Goal: Transaction & Acquisition: Purchase product/service

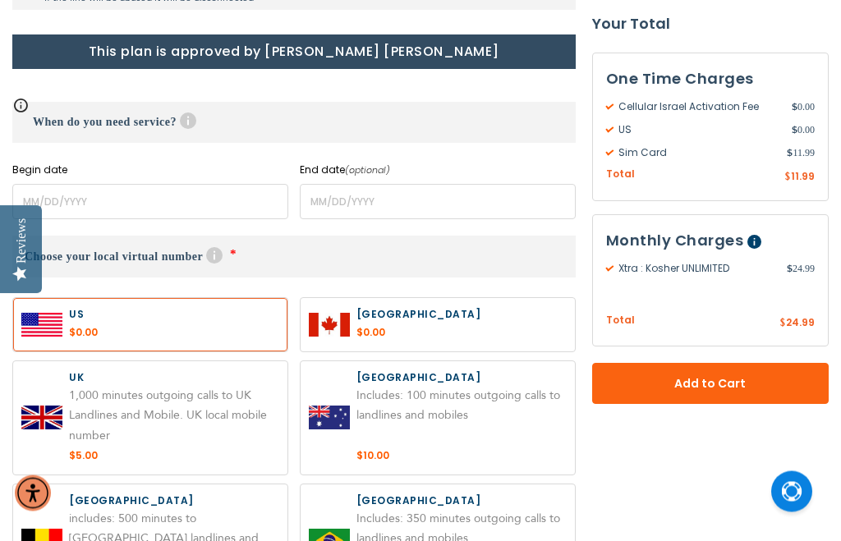
scroll to position [702, 0]
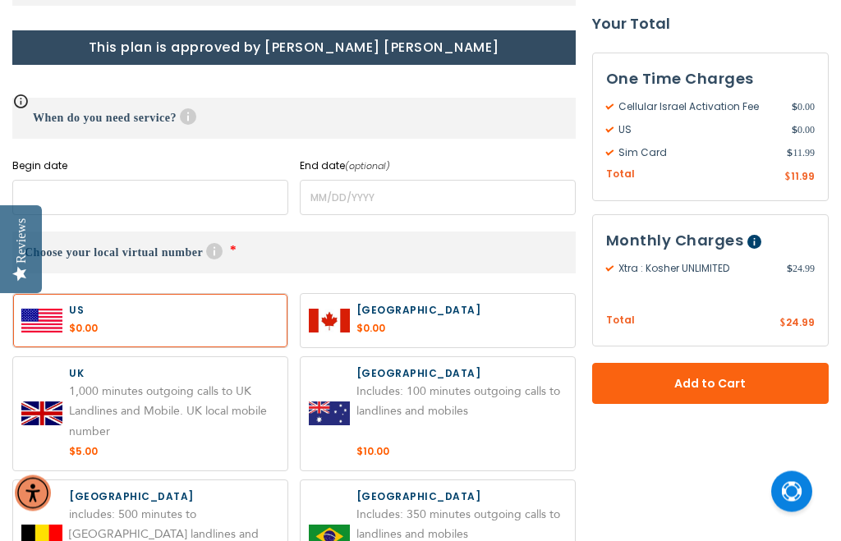
click at [127, 197] on input "name" at bounding box center [150, 198] width 276 height 35
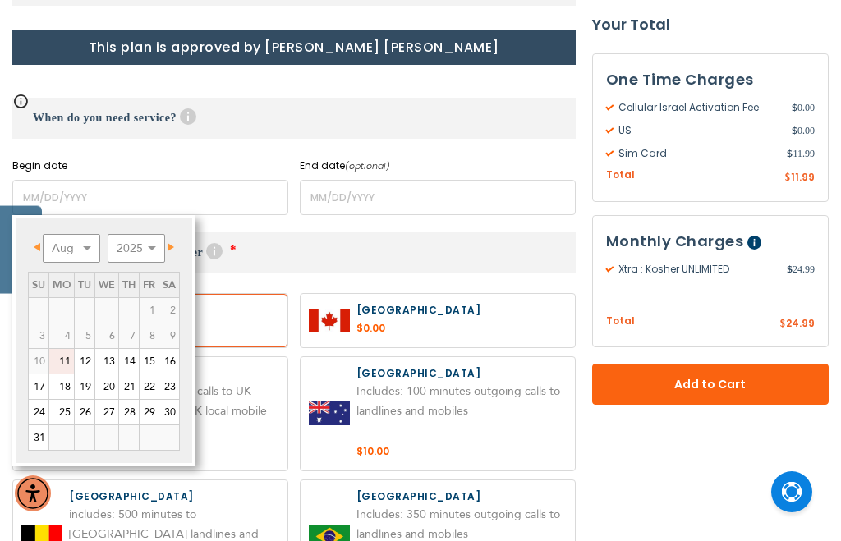
click at [178, 246] on link "Next" at bounding box center [168, 247] width 21 height 21
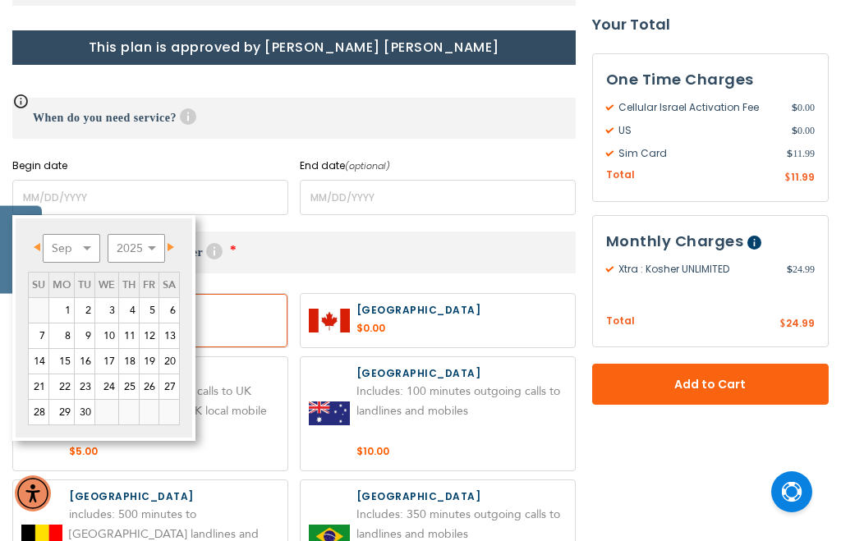
click at [67, 305] on link "1" at bounding box center [61, 310] width 25 height 25
type input "[DATE]"
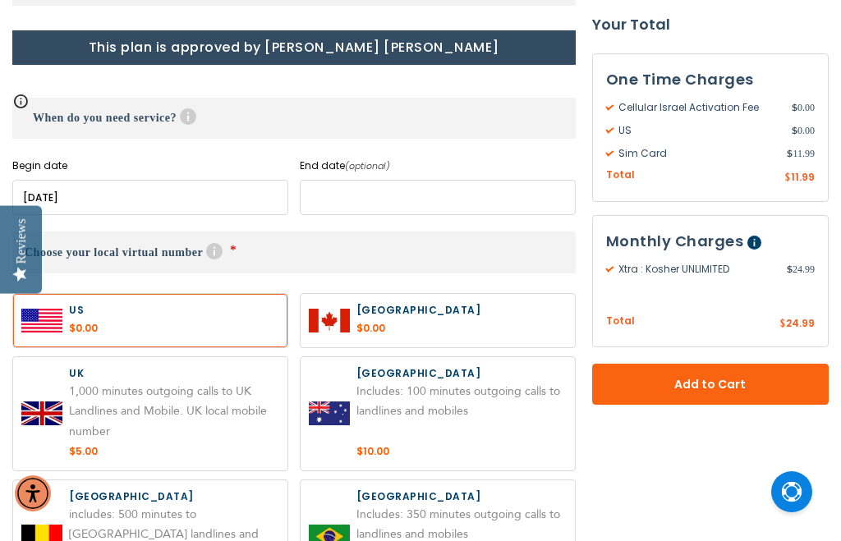
click at [395, 205] on input "name" at bounding box center [438, 197] width 276 height 35
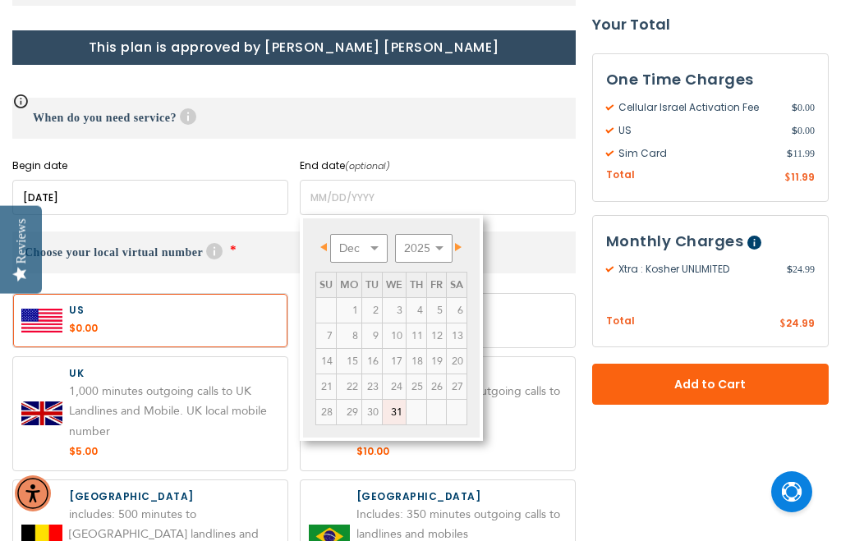
click at [435, 167] on label "End date (optional)" at bounding box center [438, 166] width 276 height 15
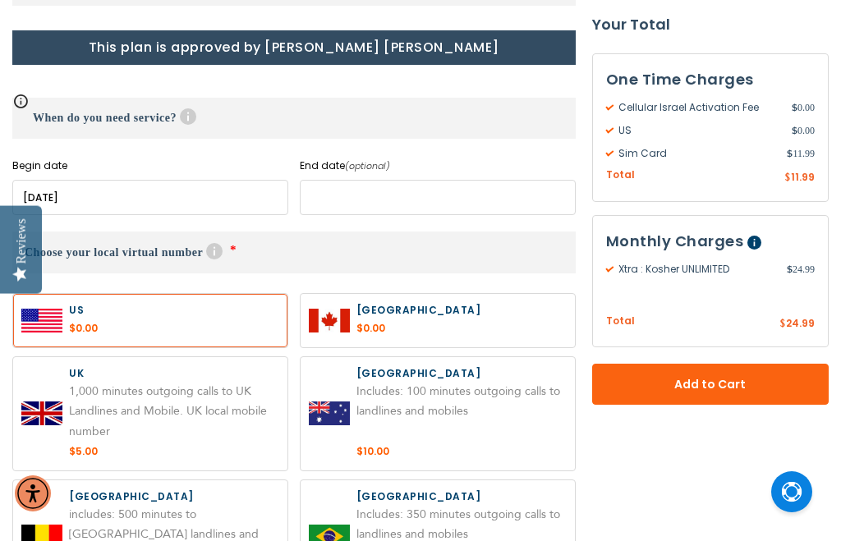
click at [382, 205] on input "name" at bounding box center [438, 197] width 276 height 35
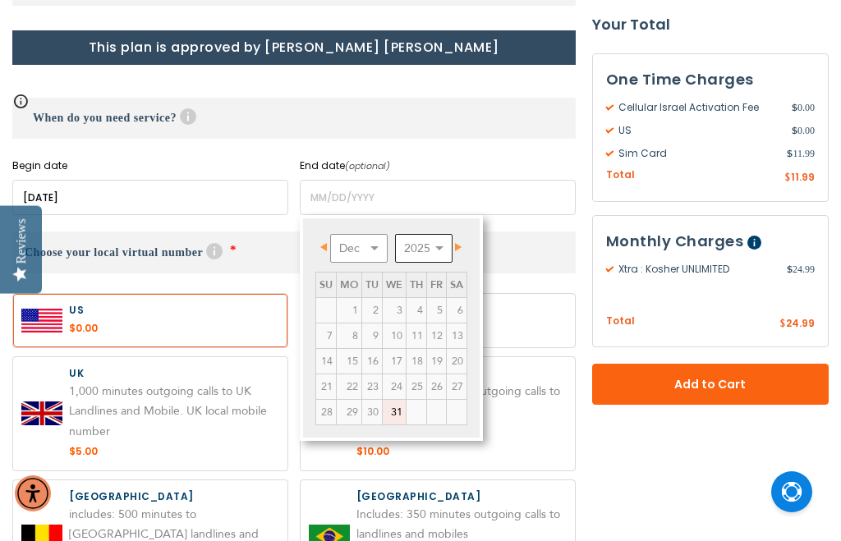
click at [435, 244] on select "2025 2026 2027 2028 2029 2030 2031 2032 2033 2034 2035" at bounding box center [424, 248] width 58 height 29
click at [370, 255] on select "Jan Feb Mar Apr May Jun [DATE] Aug Sep Oct Nov Dec" at bounding box center [359, 248] width 58 height 29
click at [441, 334] on link "12" at bounding box center [436, 336] width 19 height 25
type input "[DATE]"
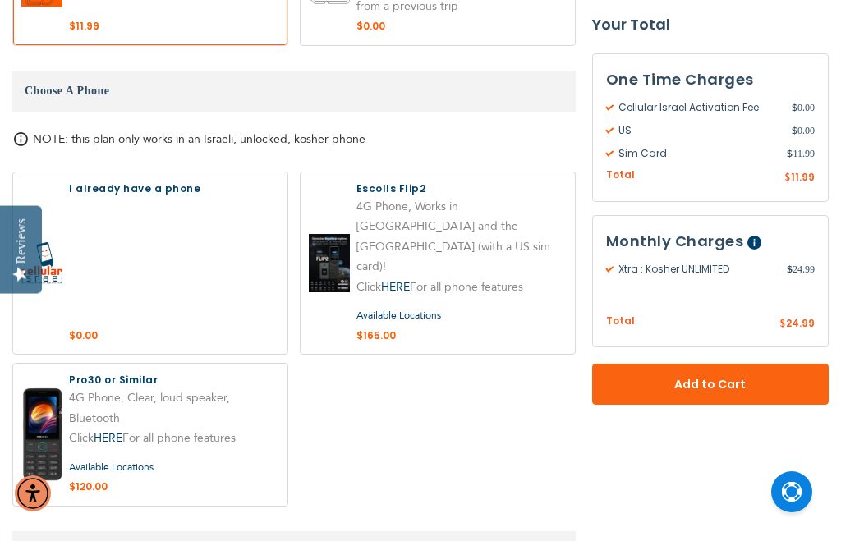
scroll to position [1675, 0]
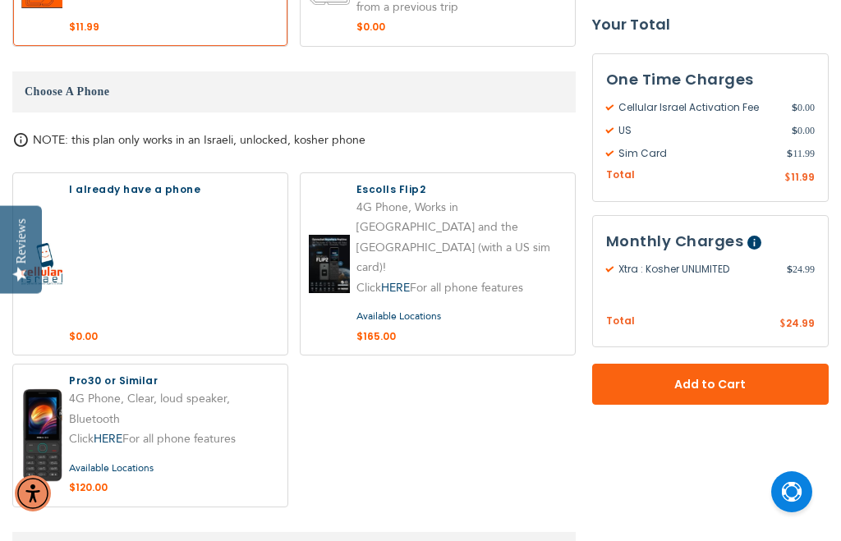
click at [252, 365] on label at bounding box center [150, 436] width 274 height 142
radio input "true"
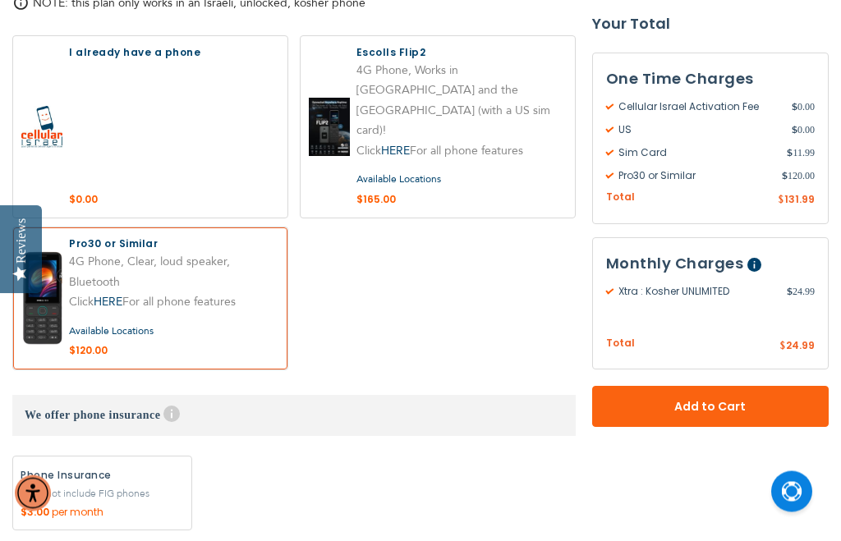
scroll to position [1815, 0]
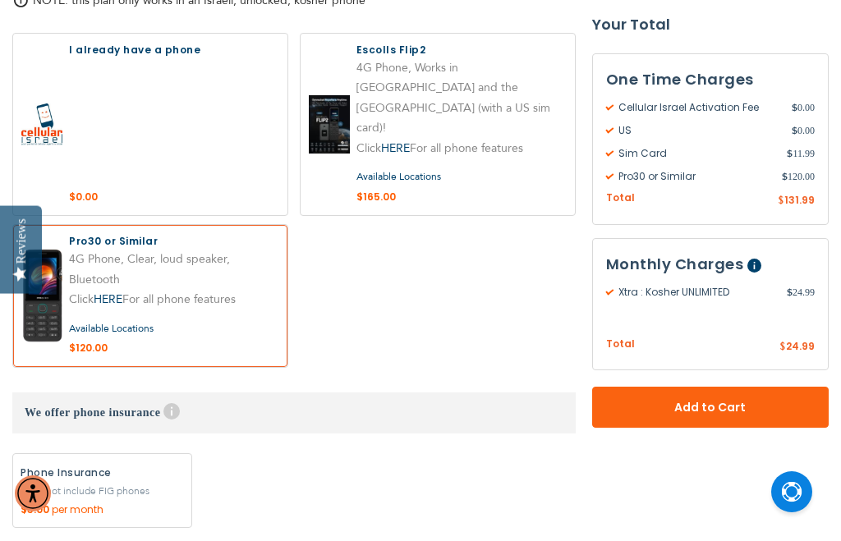
click at [392, 140] on link "HERE" at bounding box center [395, 148] width 29 height 16
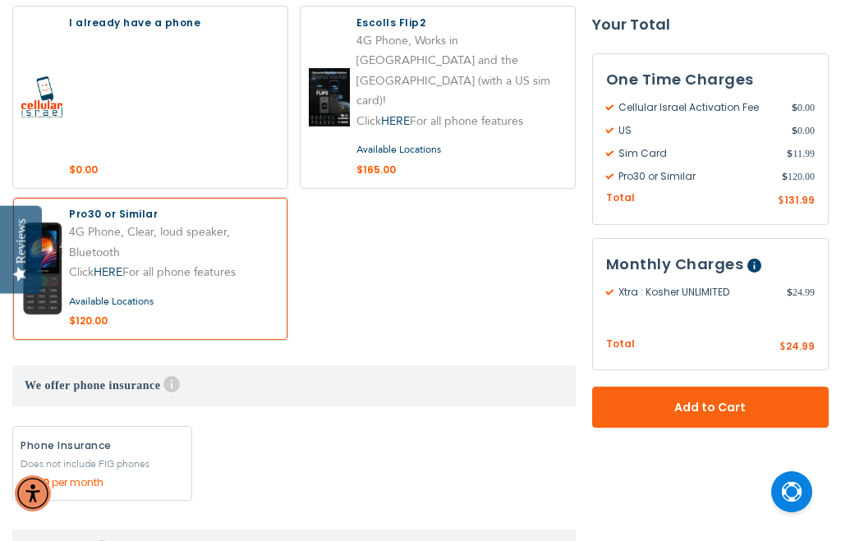
click at [113, 265] on link "HERE" at bounding box center [108, 273] width 29 height 16
click at [107, 265] on link "HERE" at bounding box center [108, 273] width 29 height 16
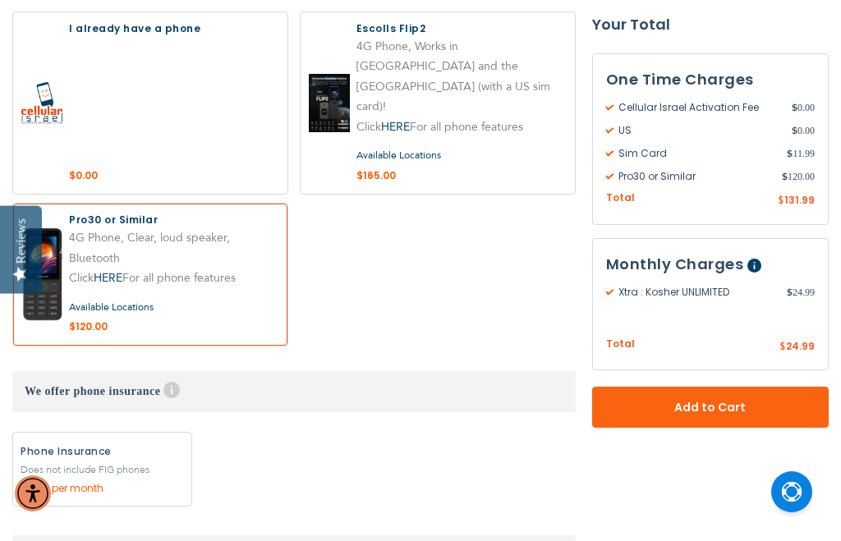
click at [113, 270] on link "HERE" at bounding box center [108, 278] width 29 height 16
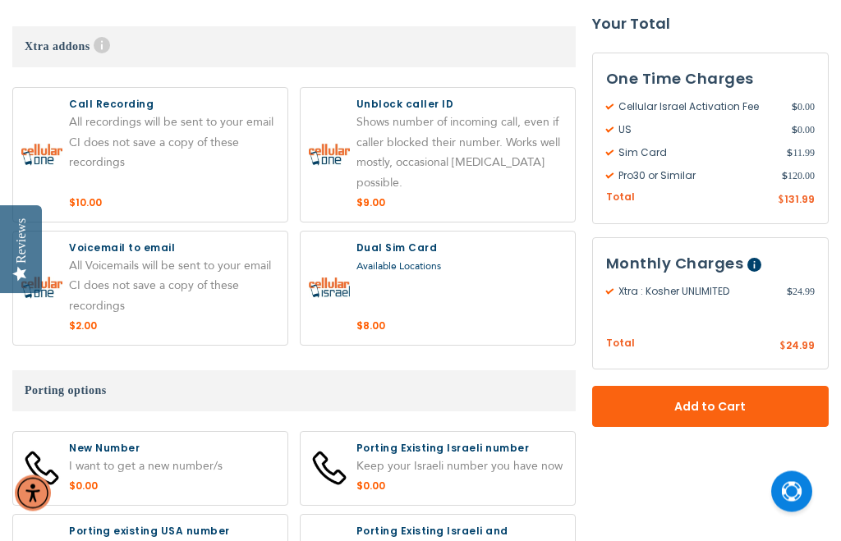
scroll to position [2346, 0]
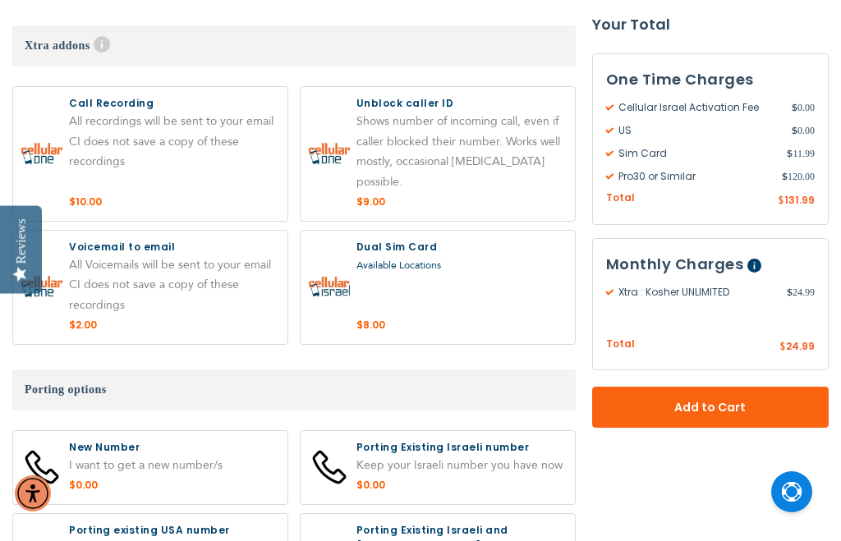
click at [193, 431] on label at bounding box center [150, 467] width 274 height 73
radio input "true"
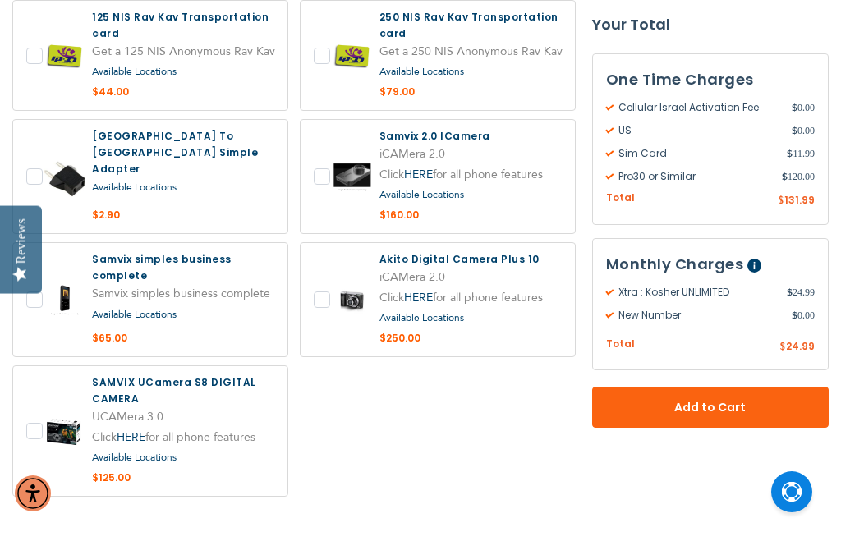
scroll to position [3102, 0]
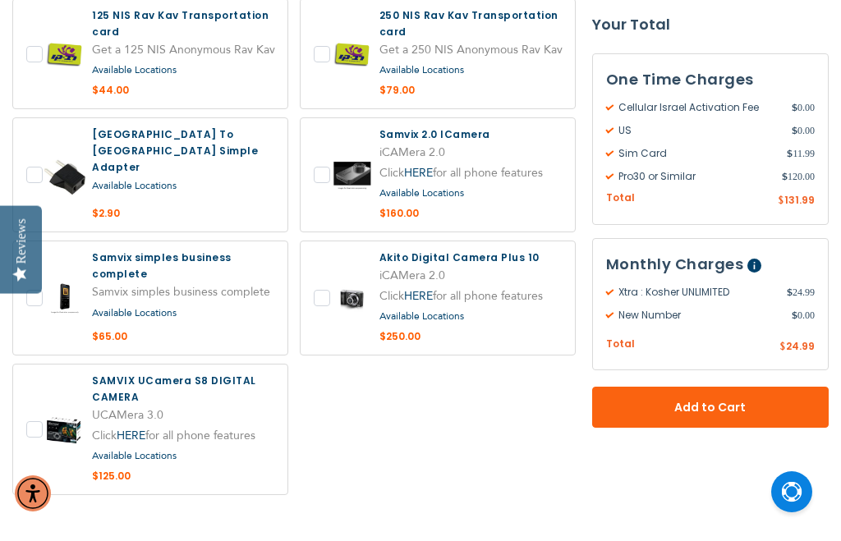
click at [683, 399] on span "Add to Cart" at bounding box center [711, 407] width 128 height 17
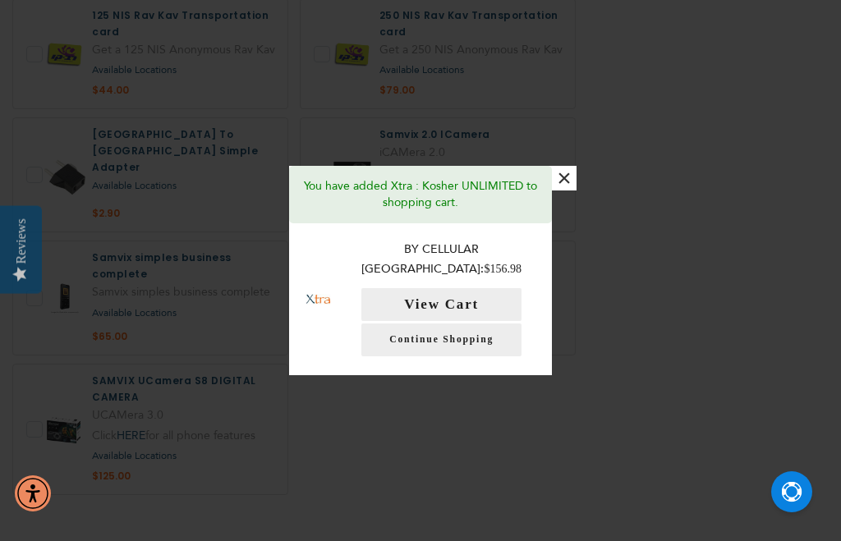
click at [488, 316] on button "View Cart" at bounding box center [441, 304] width 160 height 33
